Goal: Task Accomplishment & Management: Manage account settings

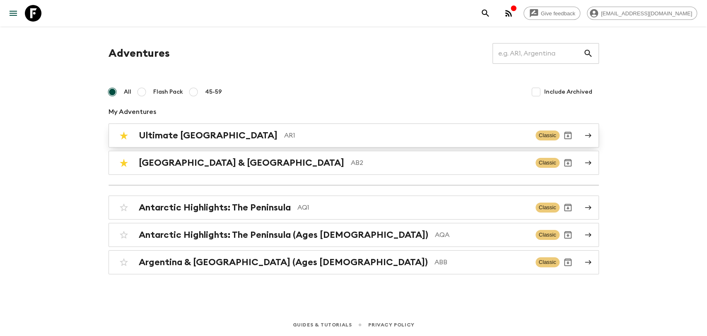
click at [284, 135] on p "AR1" at bounding box center [406, 136] width 245 height 10
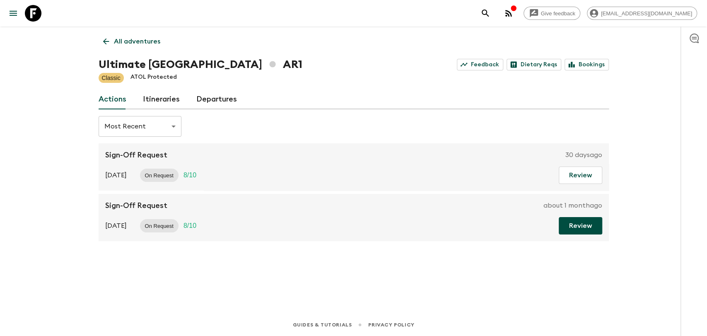
click at [582, 227] on button "Review" at bounding box center [581, 225] width 44 height 17
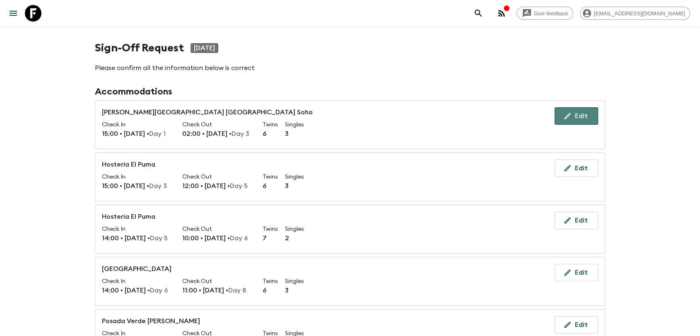
click at [586, 117] on button "Edit" at bounding box center [577, 115] width 44 height 17
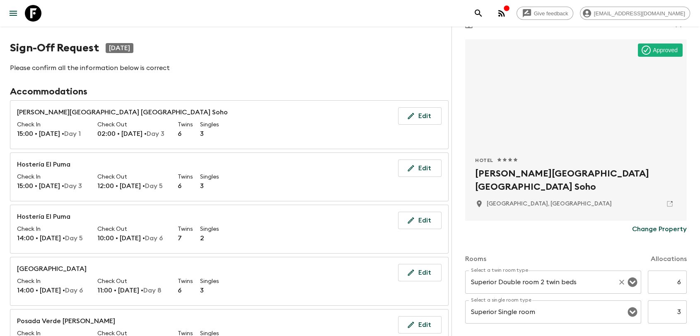
scroll to position [46, 0]
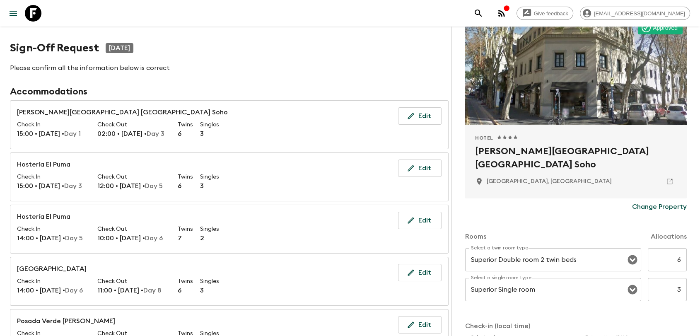
click at [661, 252] on input "6" at bounding box center [667, 259] width 39 height 23
type input "2"
click at [667, 280] on input "3" at bounding box center [667, 289] width 39 height 23
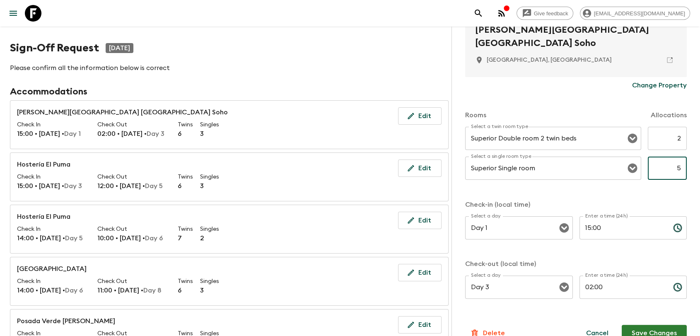
scroll to position [183, 0]
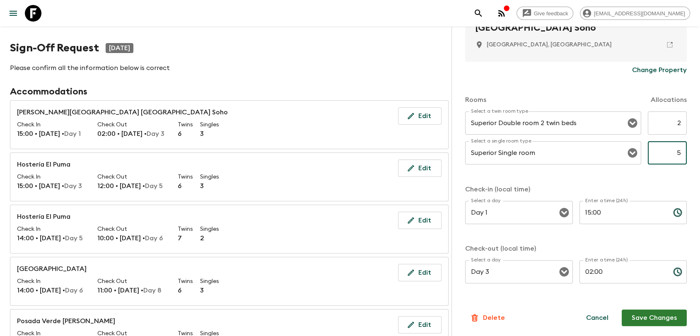
type input "5"
click at [652, 316] on button "Save Changes" at bounding box center [654, 317] width 65 height 17
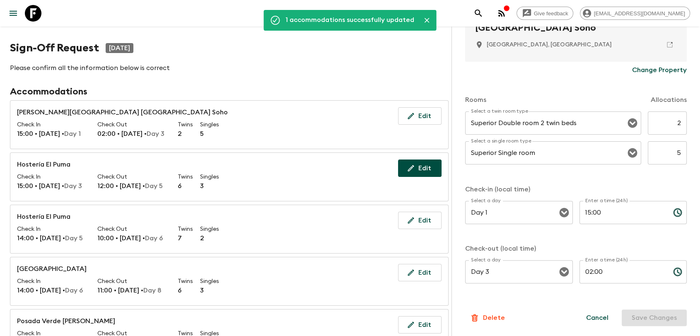
click at [427, 170] on button "Edit" at bounding box center [420, 168] width 44 height 17
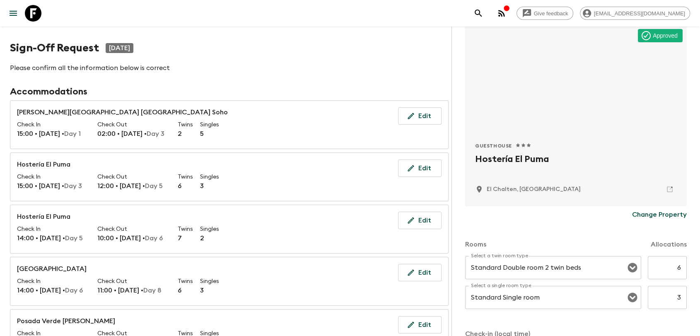
scroll to position [92, 0]
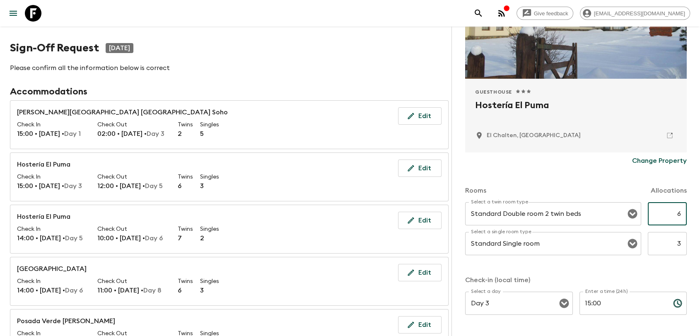
click at [663, 218] on input "6" at bounding box center [667, 213] width 39 height 23
type input "2"
click at [664, 247] on input "3" at bounding box center [667, 243] width 39 height 23
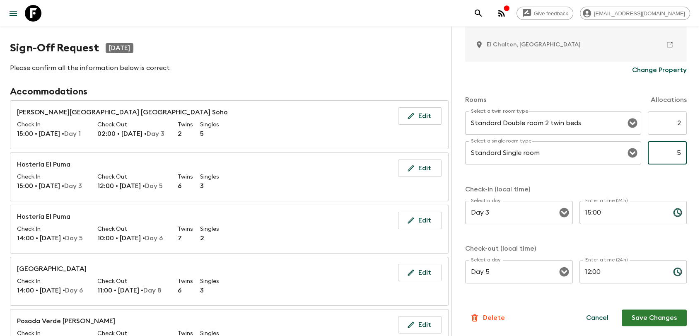
scroll to position [46, 0]
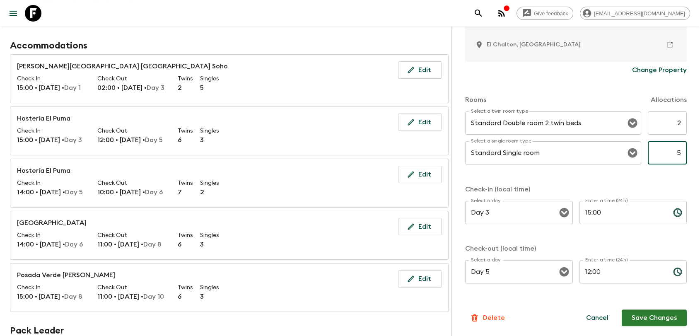
type input "5"
click at [643, 312] on button "Save Changes" at bounding box center [654, 317] width 65 height 17
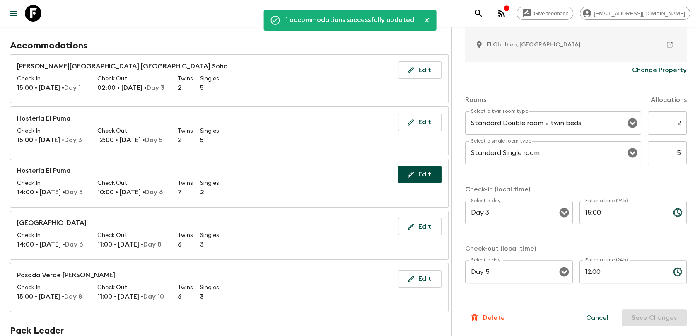
click at [421, 174] on button "Edit" at bounding box center [420, 174] width 44 height 17
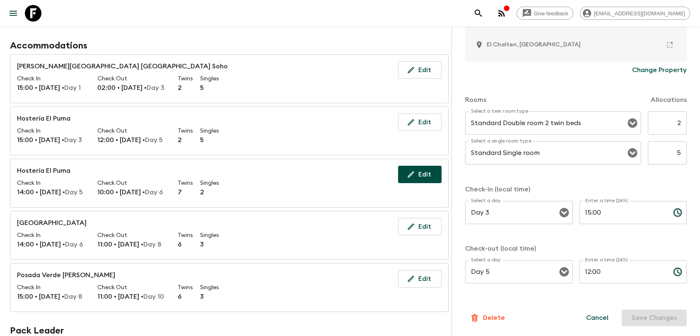
type input "7"
type input "2"
type input "Day 5"
type input "14:00"
type input "Day 6"
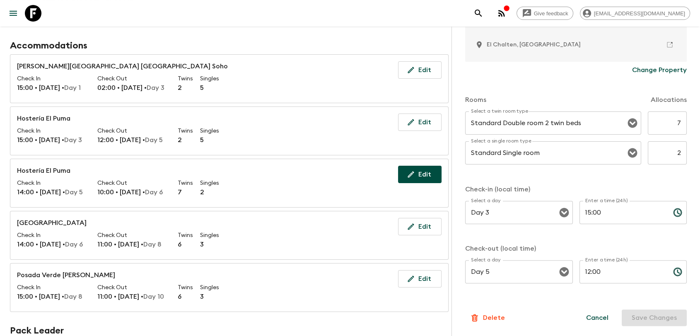
type input "10:00"
click at [663, 128] on input "7" at bounding box center [667, 122] width 39 height 23
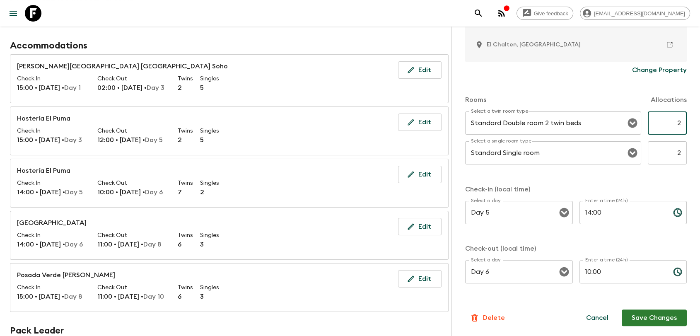
type input "2"
click at [669, 151] on input "2" at bounding box center [667, 152] width 39 height 23
type input "5"
click at [650, 315] on button "Save Changes" at bounding box center [654, 317] width 65 height 17
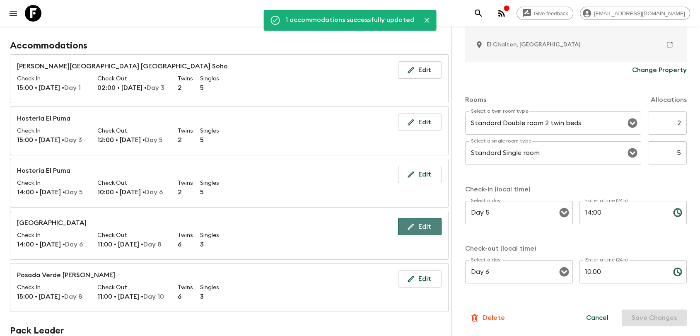
click at [433, 225] on button "Edit" at bounding box center [420, 226] width 44 height 17
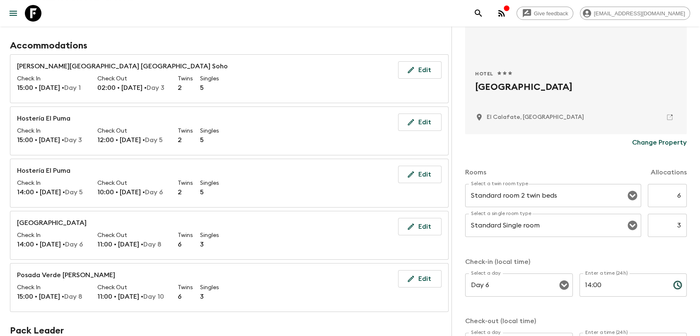
scroll to position [138, 0]
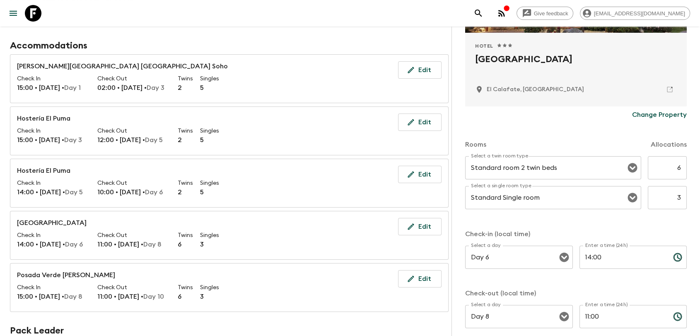
click at [667, 169] on input "6" at bounding box center [667, 167] width 39 height 23
type input "2"
click at [675, 199] on input "3" at bounding box center [667, 197] width 39 height 23
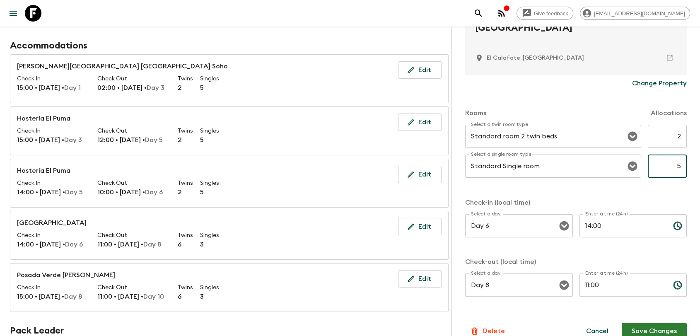
scroll to position [183, 0]
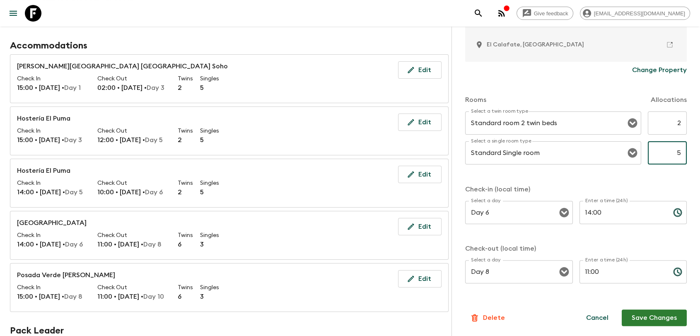
type input "5"
click at [643, 317] on button "Save Changes" at bounding box center [654, 317] width 65 height 17
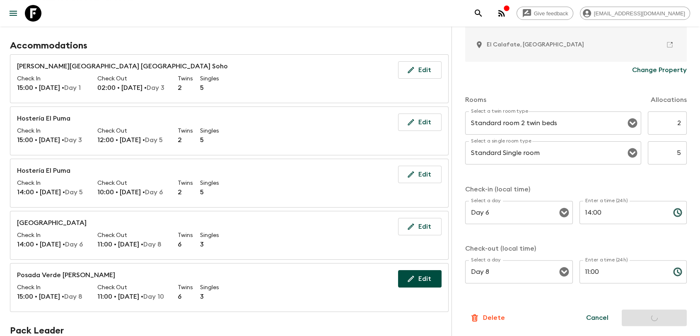
click at [430, 278] on button "Edit" at bounding box center [420, 278] width 44 height 17
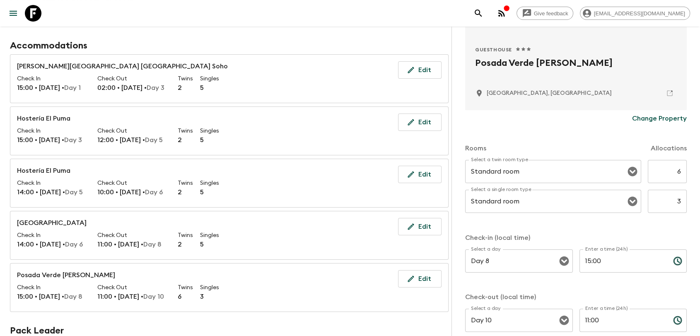
scroll to position [138, 0]
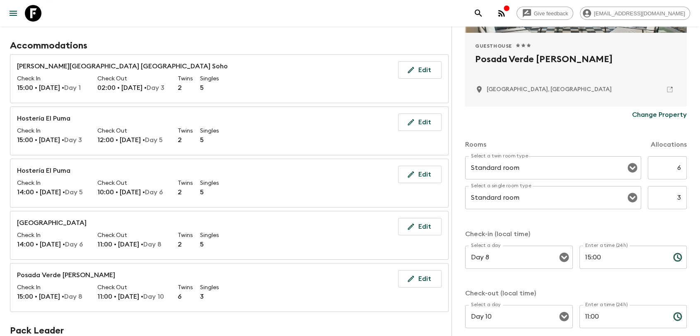
click at [655, 171] on input "6" at bounding box center [667, 167] width 39 height 23
type input "2"
click at [655, 200] on input "3" at bounding box center [667, 197] width 39 height 23
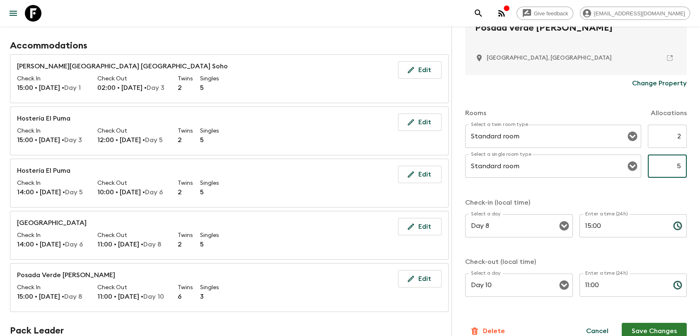
scroll to position [183, 0]
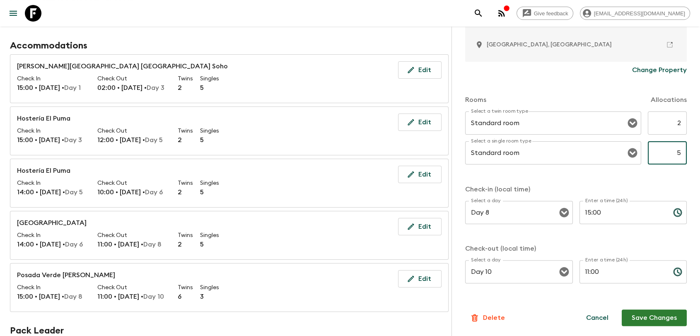
type input "5"
click at [634, 316] on button "Save Changes" at bounding box center [654, 317] width 65 height 17
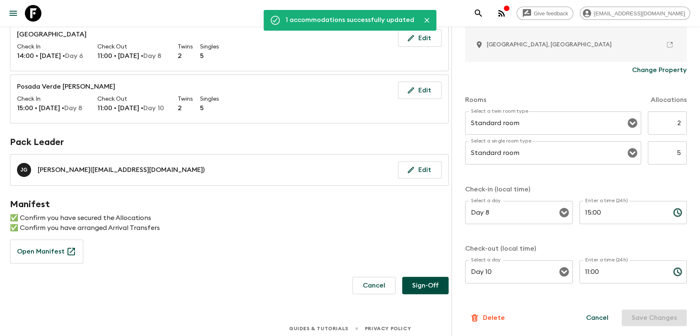
scroll to position [237, 0]
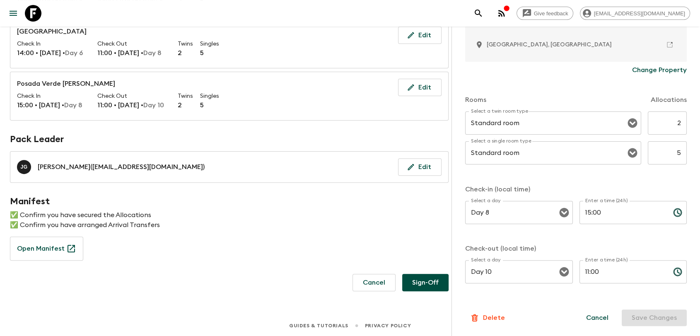
click at [418, 277] on button "Sign-Off" at bounding box center [425, 282] width 46 height 17
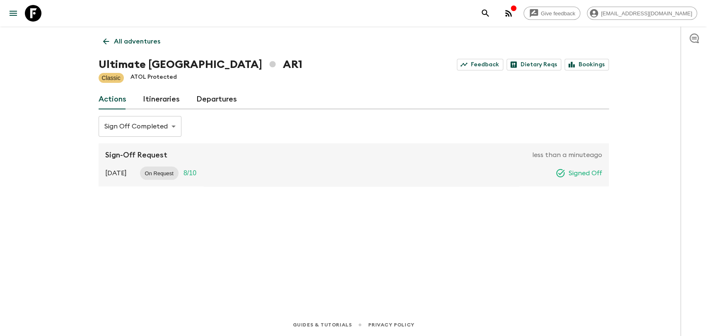
click at [152, 122] on body "Give feedback [PERSON_NAME][EMAIL_ADDRESS][DOMAIN_NAME] All adventures Ultimate…" at bounding box center [353, 168] width 707 height 336
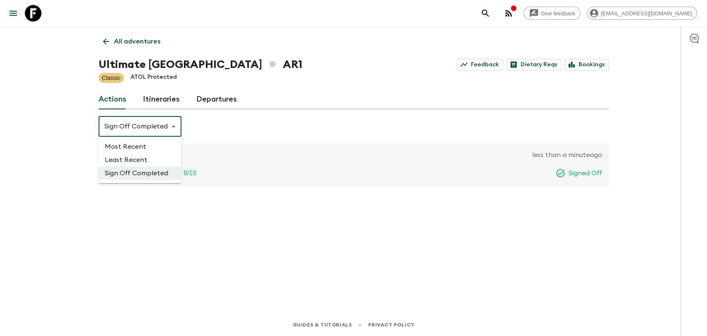
click at [155, 143] on li "Most Recent" at bounding box center [139, 146] width 83 height 13
type input "MOST_RECENT"
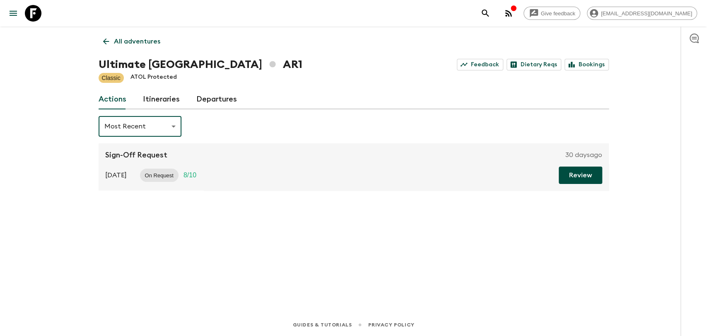
click at [571, 176] on button "Review" at bounding box center [581, 175] width 44 height 17
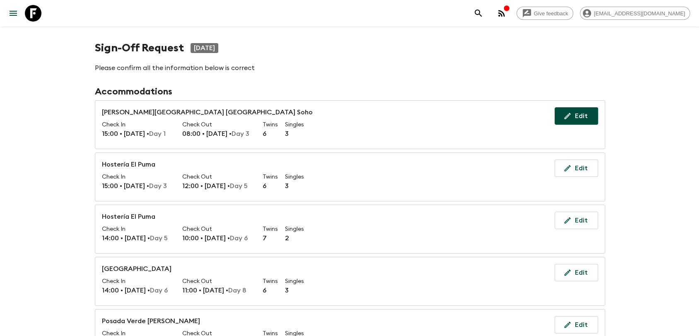
click at [590, 115] on button "Edit" at bounding box center [577, 115] width 44 height 17
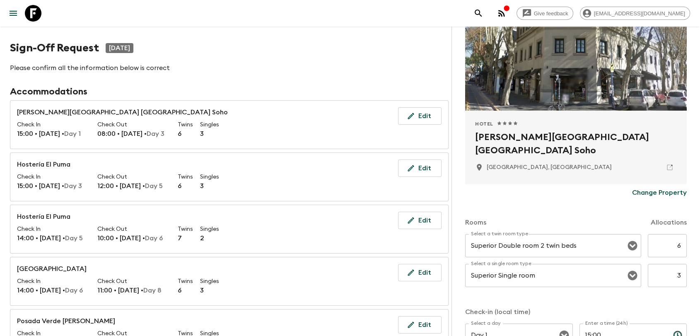
scroll to position [138, 0]
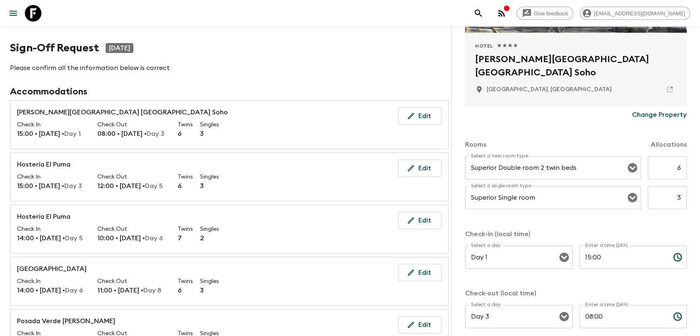
click at [656, 169] on input "6" at bounding box center [667, 167] width 39 height 23
type input "1"
click at [668, 193] on input "3" at bounding box center [667, 197] width 39 height 23
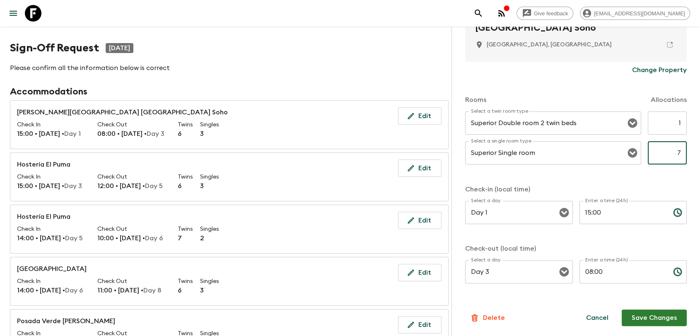
type input "7"
click at [647, 316] on button "Save Changes" at bounding box center [654, 317] width 65 height 17
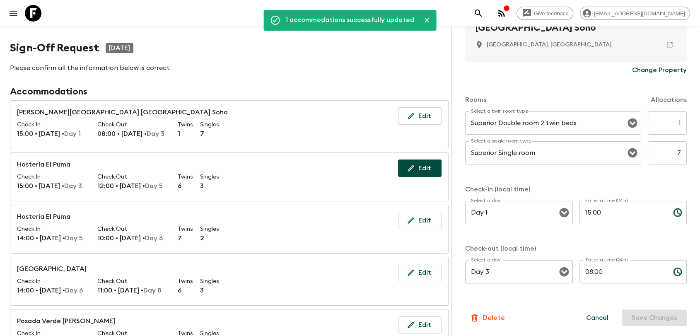
click at [413, 171] on icon "button" at bounding box center [411, 168] width 8 height 8
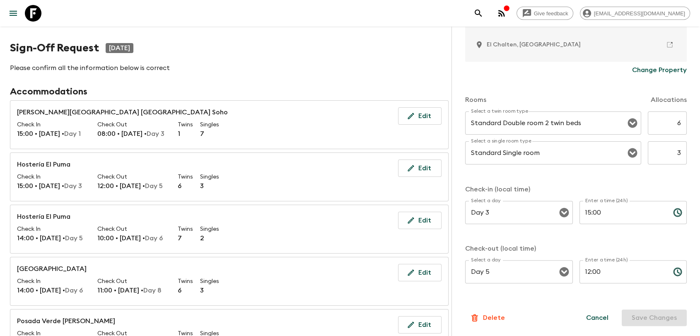
click at [656, 125] on input "6" at bounding box center [667, 122] width 39 height 23
type input "1"
click at [669, 153] on input "3" at bounding box center [667, 152] width 39 height 23
type input "7"
click at [640, 318] on button "Save Changes" at bounding box center [654, 317] width 65 height 17
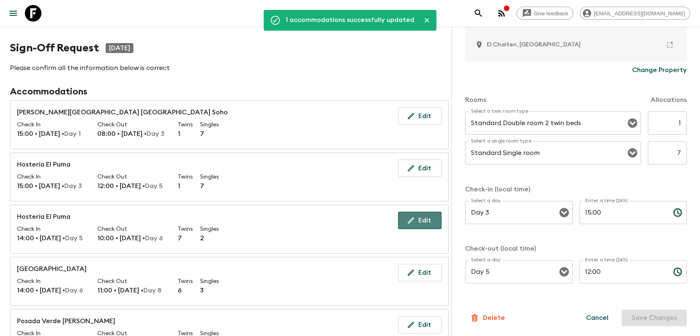
click at [415, 222] on icon "button" at bounding box center [411, 220] width 8 height 8
type input "7"
type input "2"
type input "Day 5"
type input "14:00"
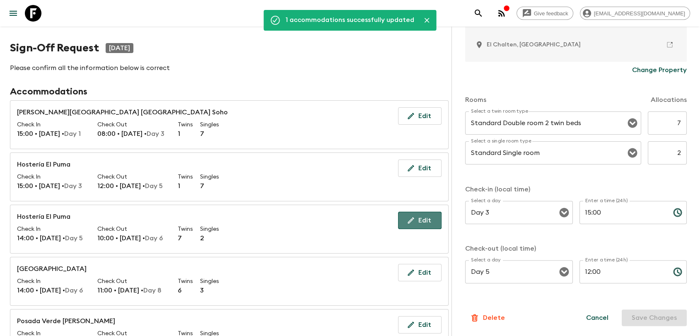
type input "Day 6"
type input "10:00"
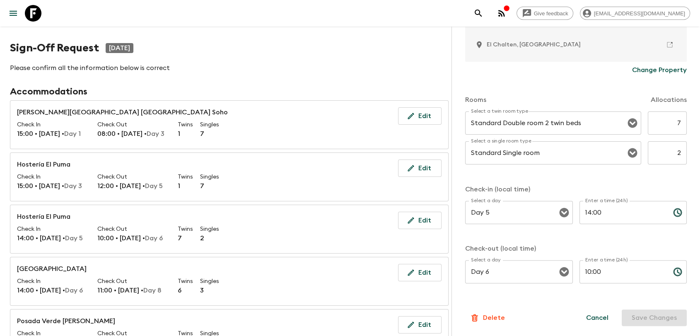
click at [655, 122] on input "7" at bounding box center [667, 122] width 39 height 23
type input "1"
click at [670, 160] on input "2" at bounding box center [667, 152] width 39 height 23
type input "7"
drag, startPoint x: 658, startPoint y: 317, endPoint x: 570, endPoint y: 287, distance: 92.8
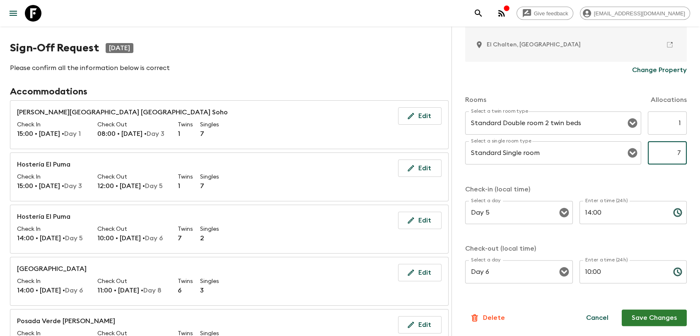
click at [658, 317] on button "Save Changes" at bounding box center [654, 317] width 65 height 17
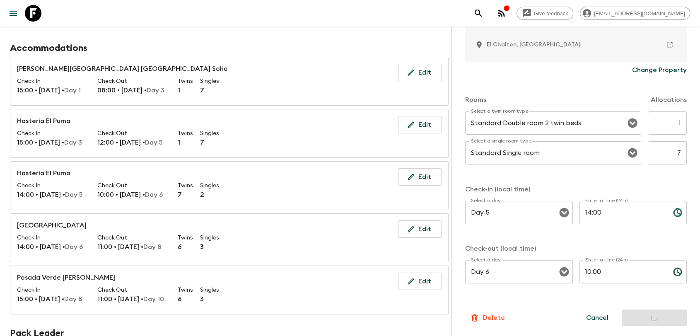
scroll to position [46, 0]
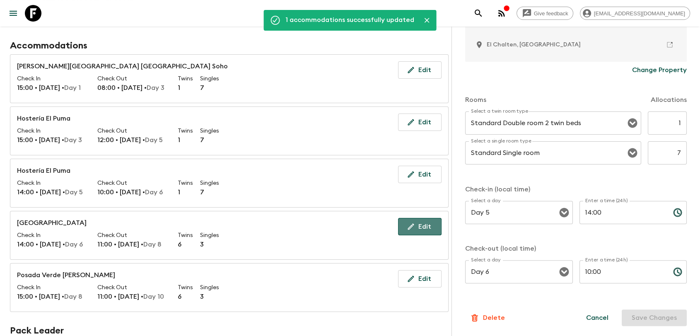
click at [430, 222] on button "Edit" at bounding box center [420, 226] width 44 height 17
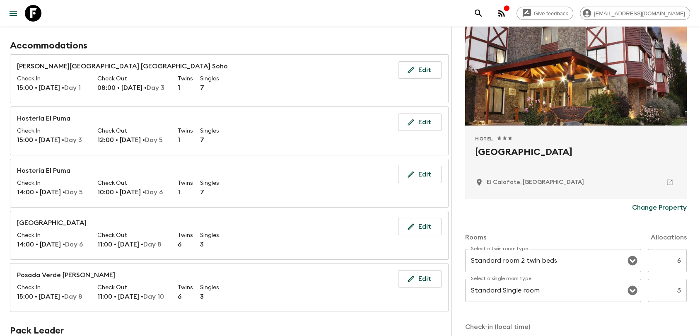
scroll to position [92, 0]
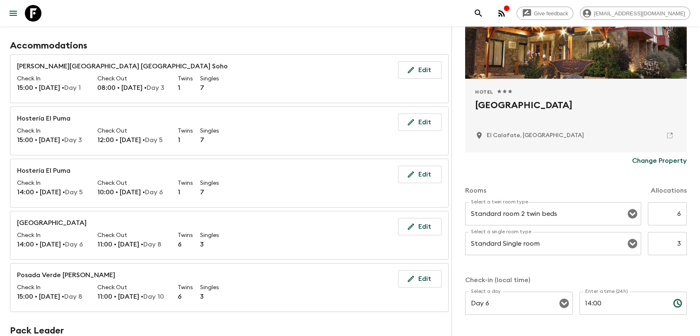
click at [657, 217] on input "6" at bounding box center [667, 213] width 39 height 23
type input "1"
click at [648, 248] on input "3" at bounding box center [667, 243] width 39 height 23
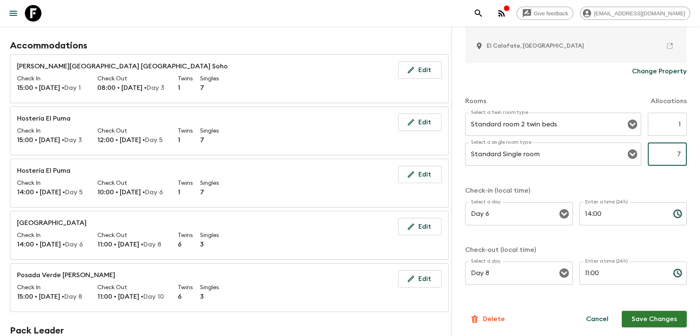
scroll to position [183, 0]
type input "7"
click at [631, 317] on button "Save Changes" at bounding box center [654, 317] width 65 height 17
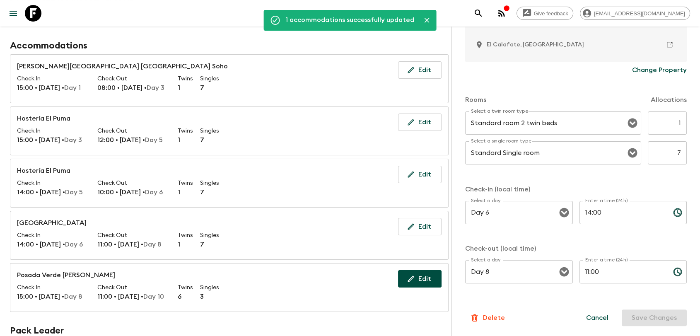
click at [431, 282] on button "Edit" at bounding box center [420, 278] width 44 height 17
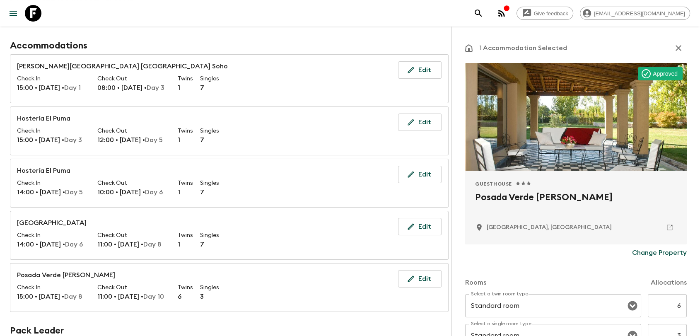
scroll to position [92, 0]
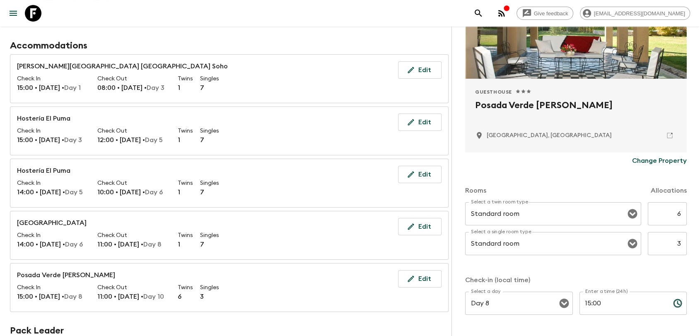
click at [667, 213] on input "6" at bounding box center [667, 213] width 39 height 23
type input "1"
click at [670, 244] on input "3" at bounding box center [667, 243] width 39 height 23
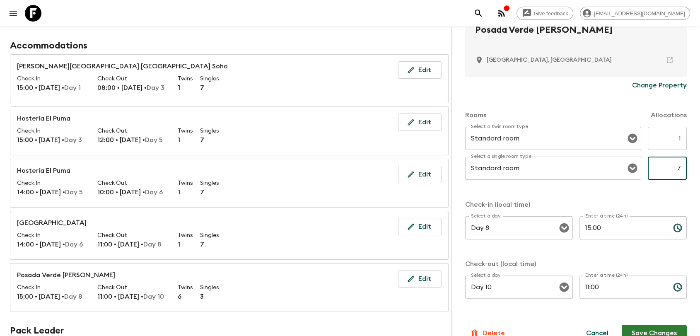
scroll to position [183, 0]
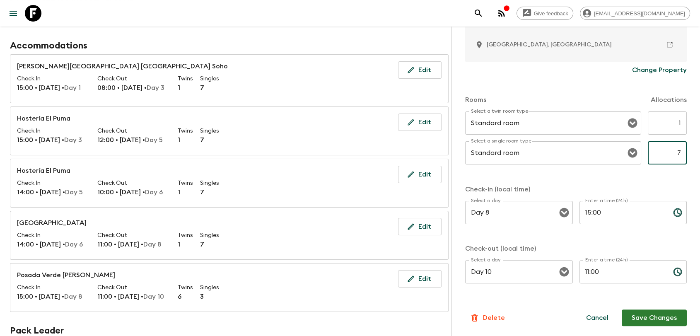
type input "7"
click at [643, 314] on button "Save Changes" at bounding box center [654, 317] width 65 height 17
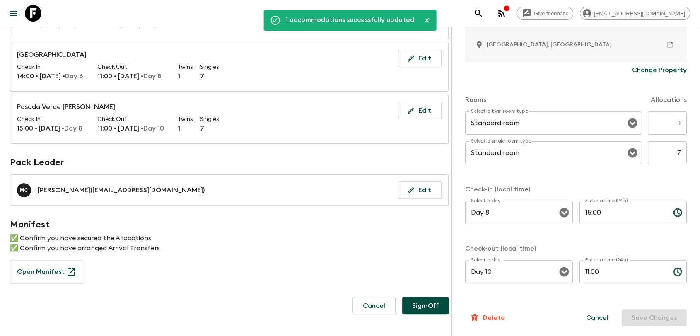
scroll to position [230, 0]
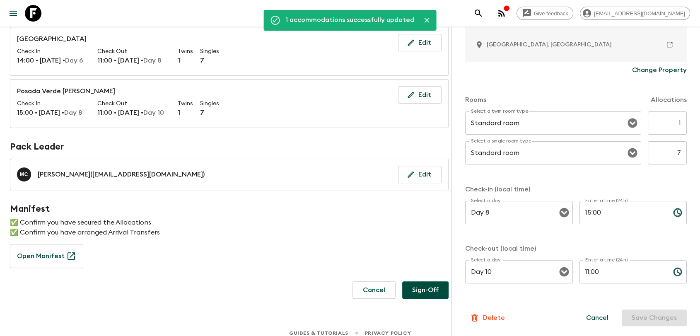
click at [418, 291] on button "Sign-Off" at bounding box center [425, 289] width 46 height 17
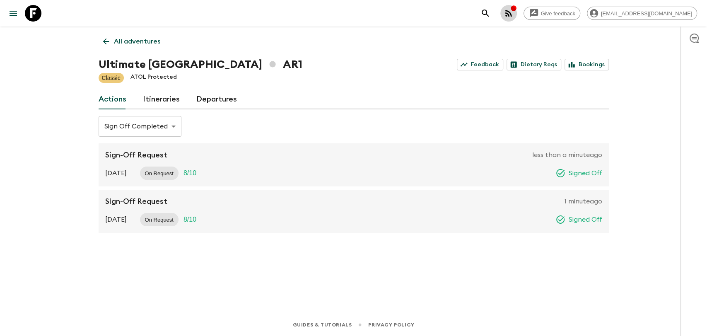
click at [514, 16] on icon "button" at bounding box center [509, 13] width 10 height 10
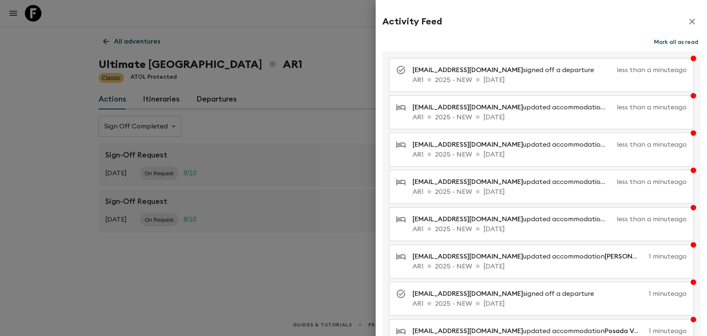
click at [663, 42] on button "Mark all as read" at bounding box center [676, 42] width 48 height 12
click at [687, 25] on icon "button" at bounding box center [692, 22] width 10 height 10
